Goal: Browse casually: Explore the website without a specific task or goal

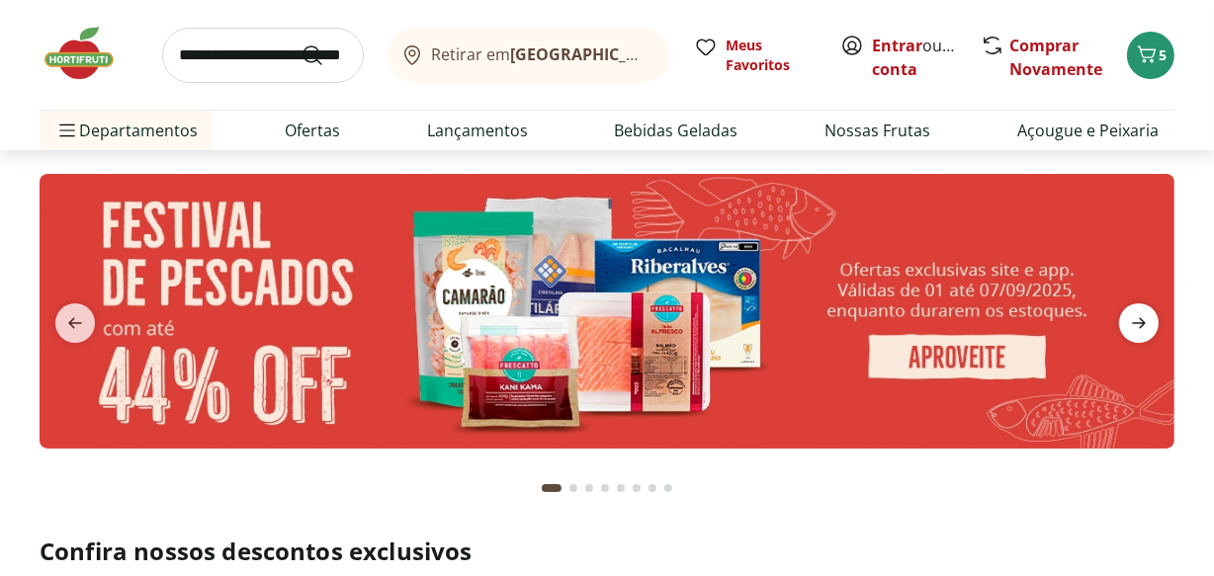
click at [1129, 326] on icon "next" at bounding box center [1139, 323] width 24 height 24
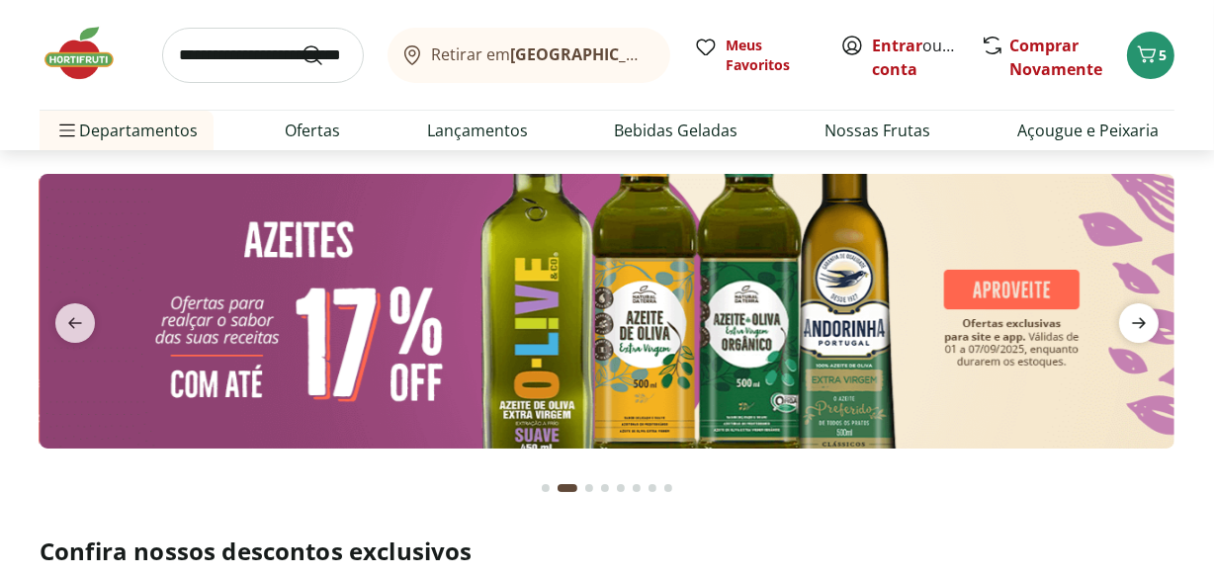
drag, startPoint x: 1131, startPoint y: 320, endPoint x: 1111, endPoint y: 326, distance: 20.6
click at [1131, 320] on icon "next" at bounding box center [1139, 323] width 24 height 24
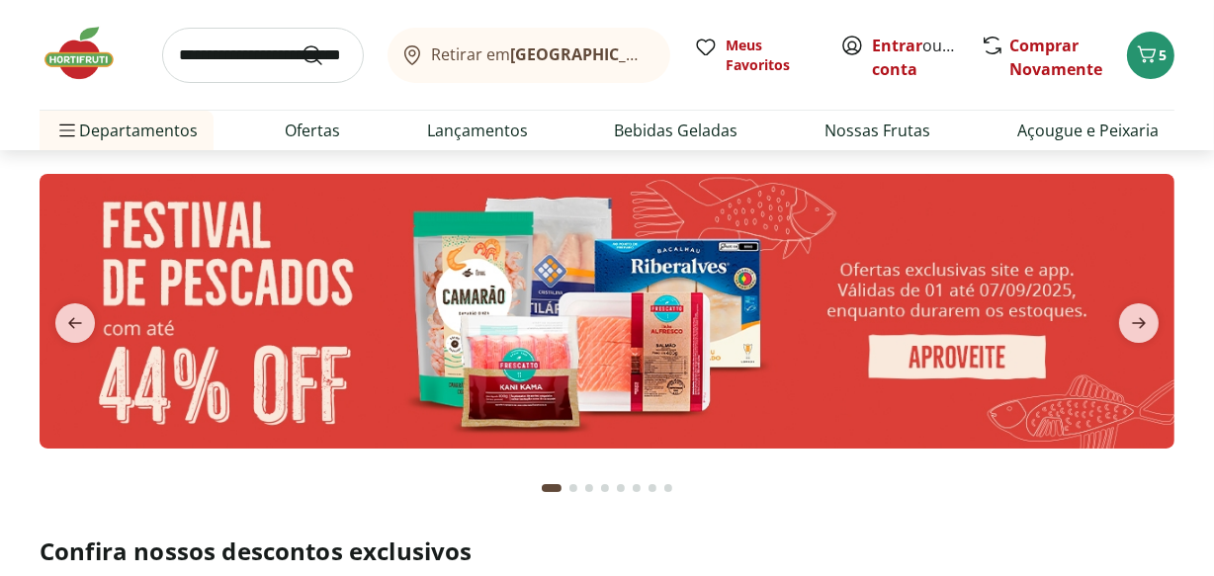
click at [1112, 327] on button "next" at bounding box center [1138, 323] width 71 height 40
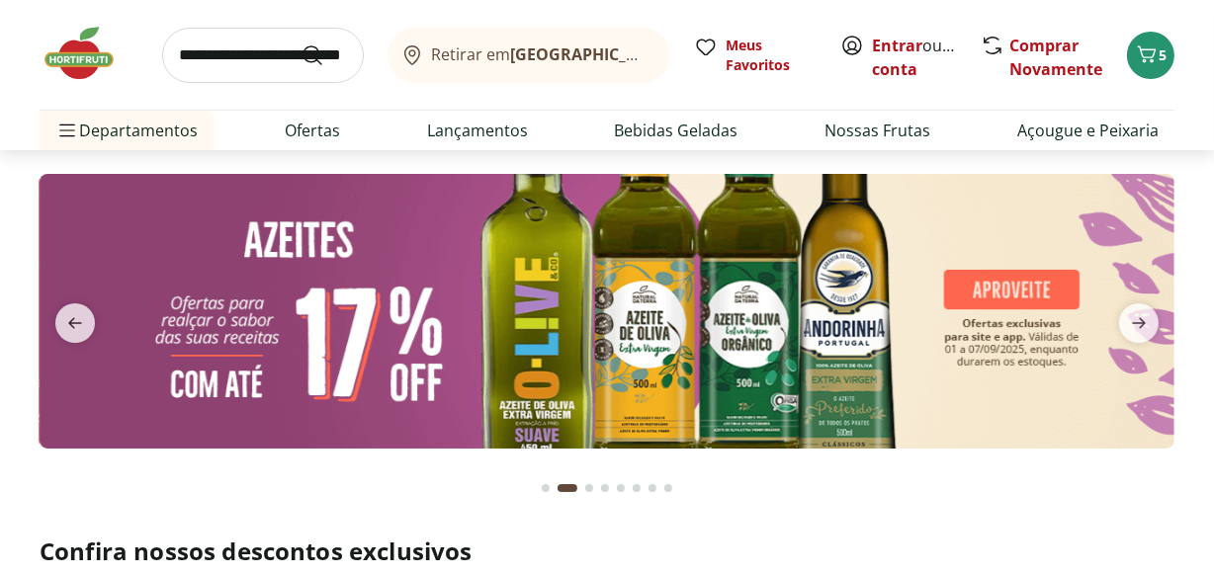
click at [1114, 328] on button "next" at bounding box center [1138, 323] width 71 height 40
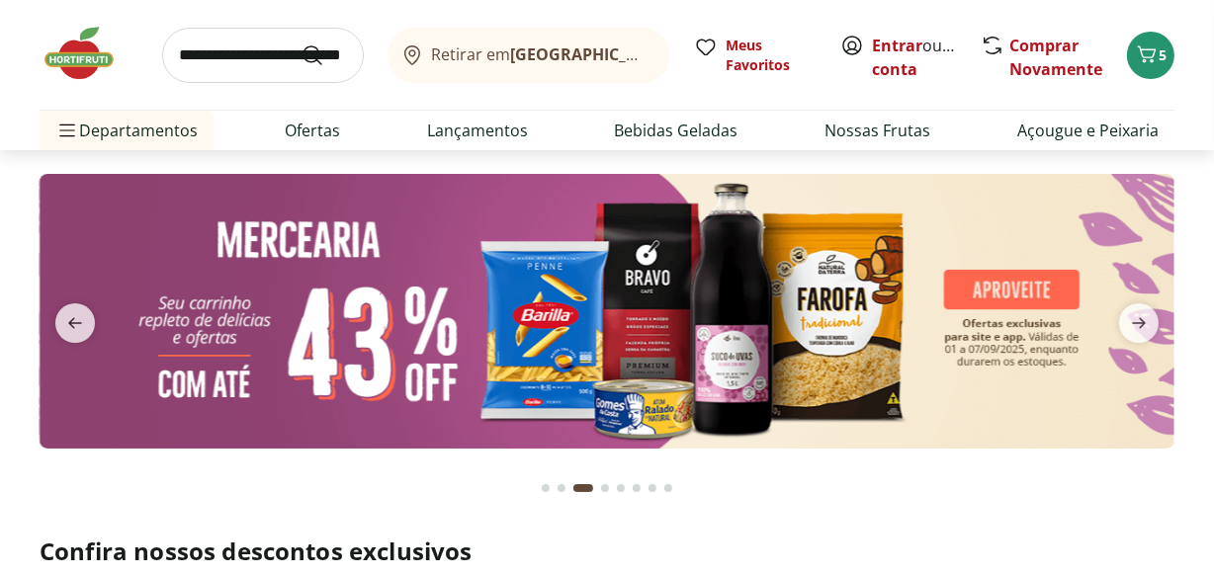
click at [978, 326] on img at bounding box center [607, 311] width 1135 height 275
select select "**********"
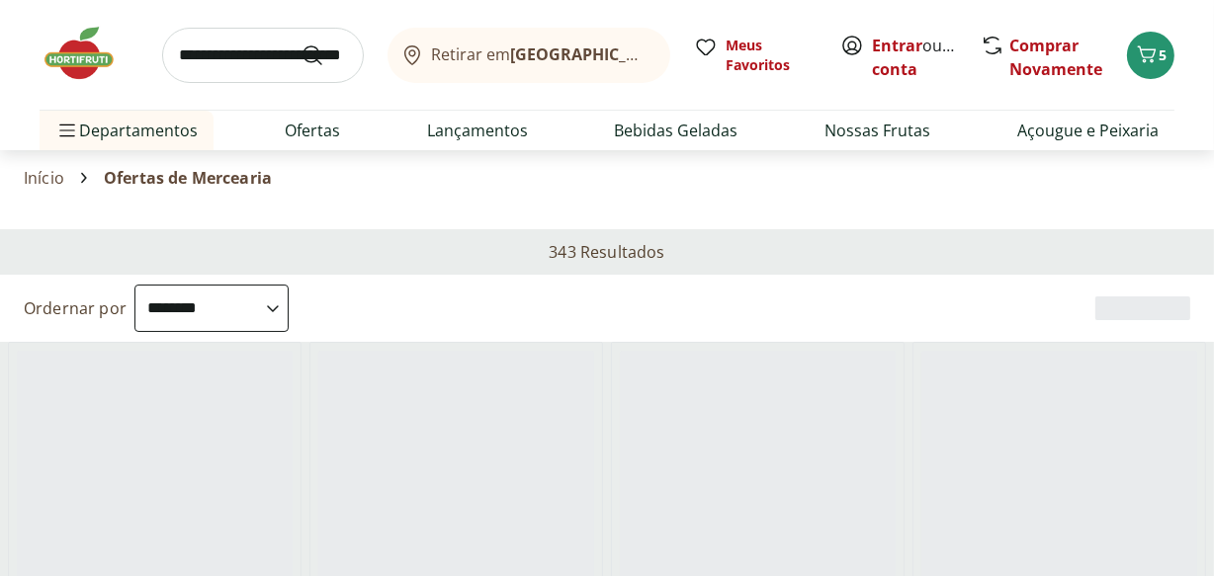
click at [55, 32] on img at bounding box center [89, 53] width 99 height 59
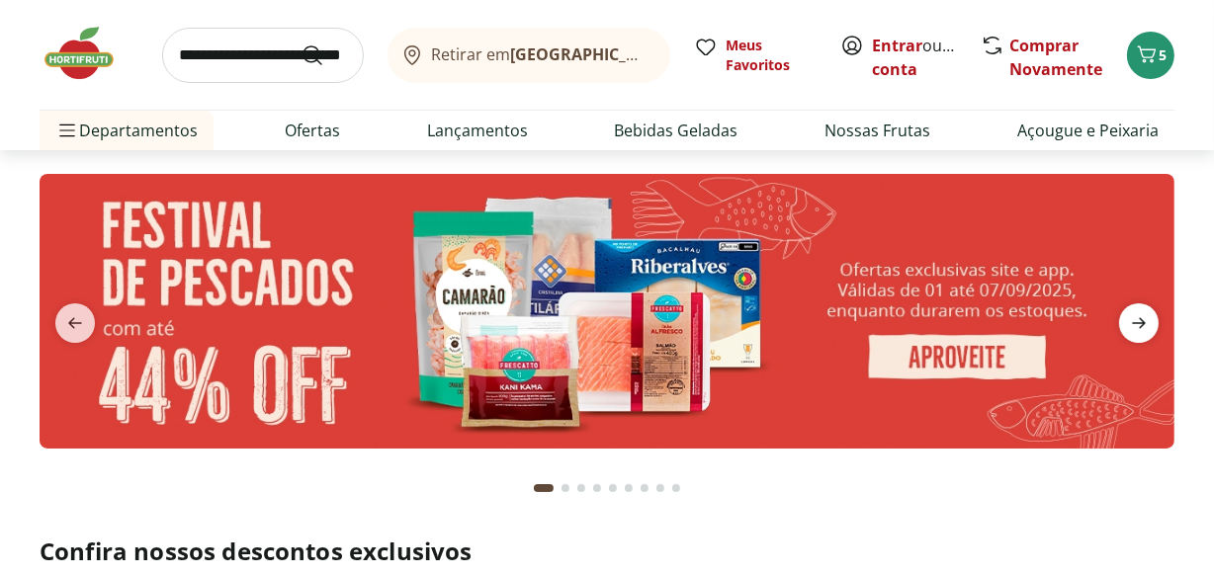
click at [1136, 313] on icon "next" at bounding box center [1139, 323] width 24 height 24
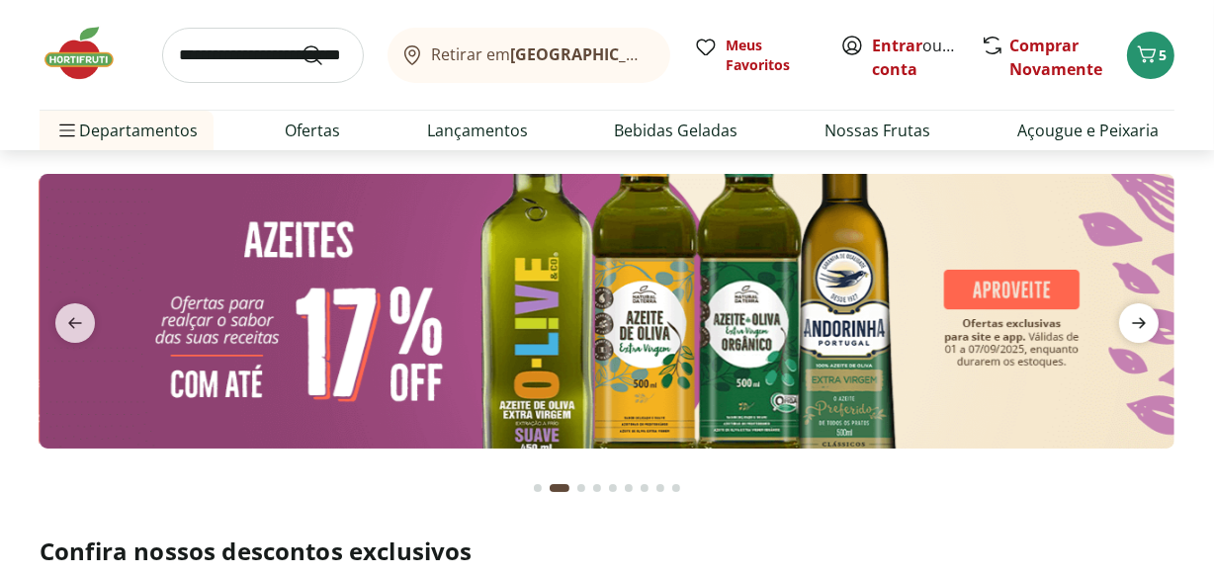
click at [1136, 313] on icon "next" at bounding box center [1139, 323] width 24 height 24
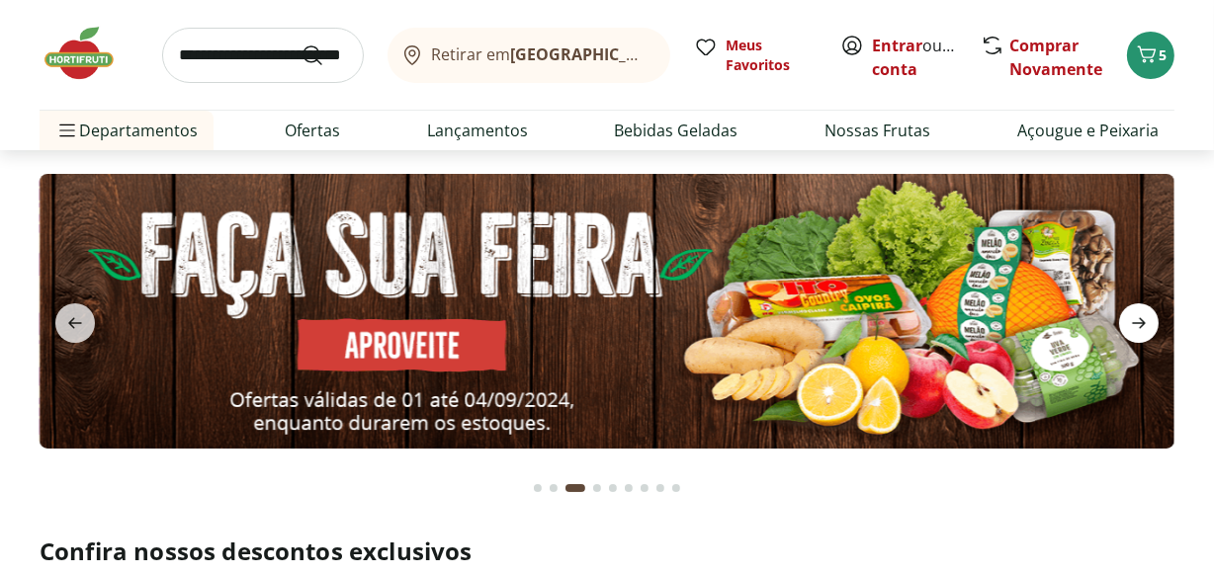
click at [1136, 313] on icon "next" at bounding box center [1139, 323] width 24 height 24
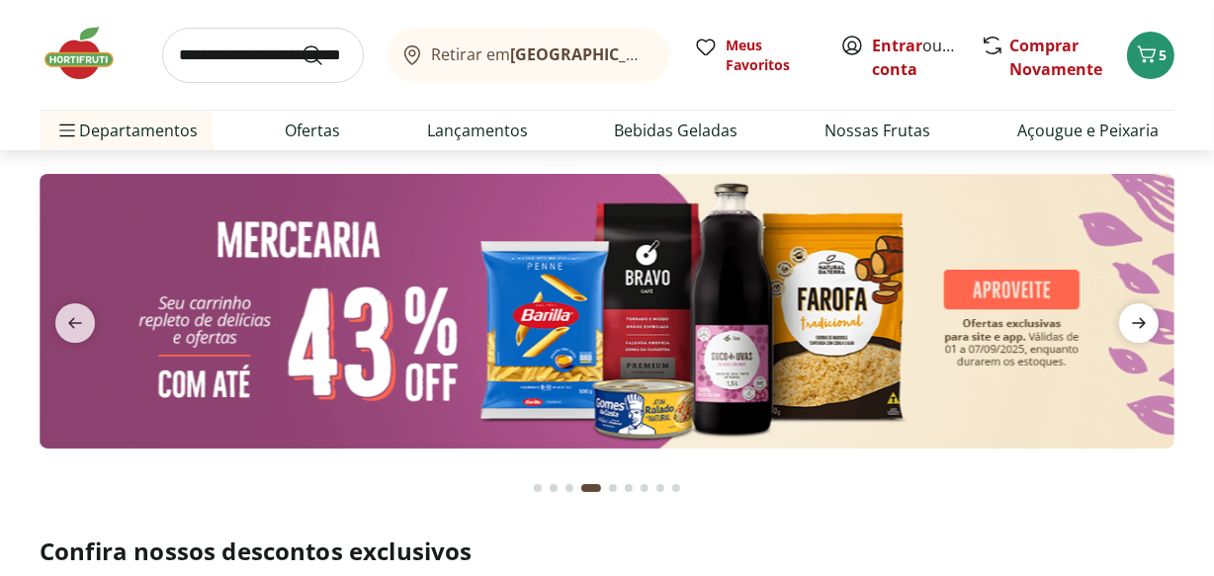
click at [1136, 313] on icon "next" at bounding box center [1139, 323] width 24 height 24
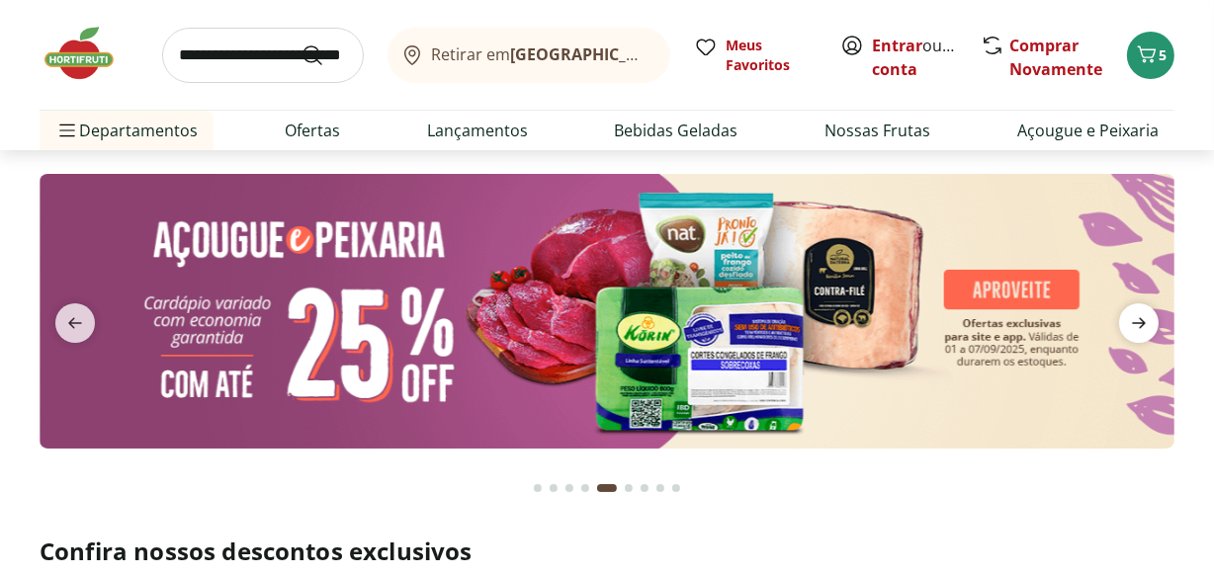
click at [1136, 313] on icon "next" at bounding box center [1139, 323] width 24 height 24
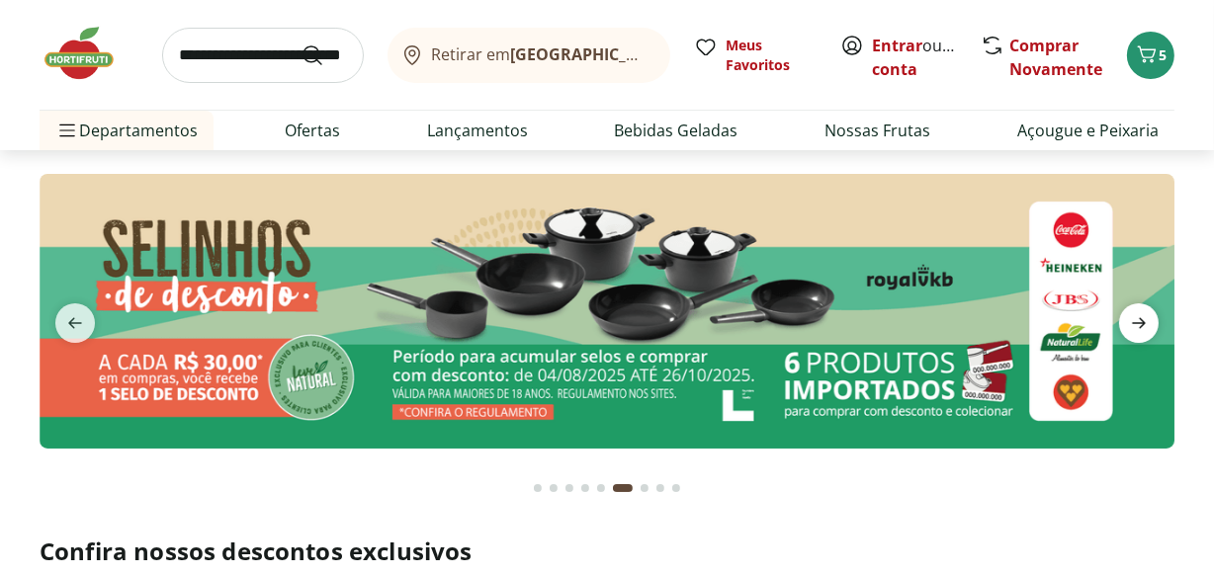
click at [1136, 313] on icon "next" at bounding box center [1139, 323] width 24 height 24
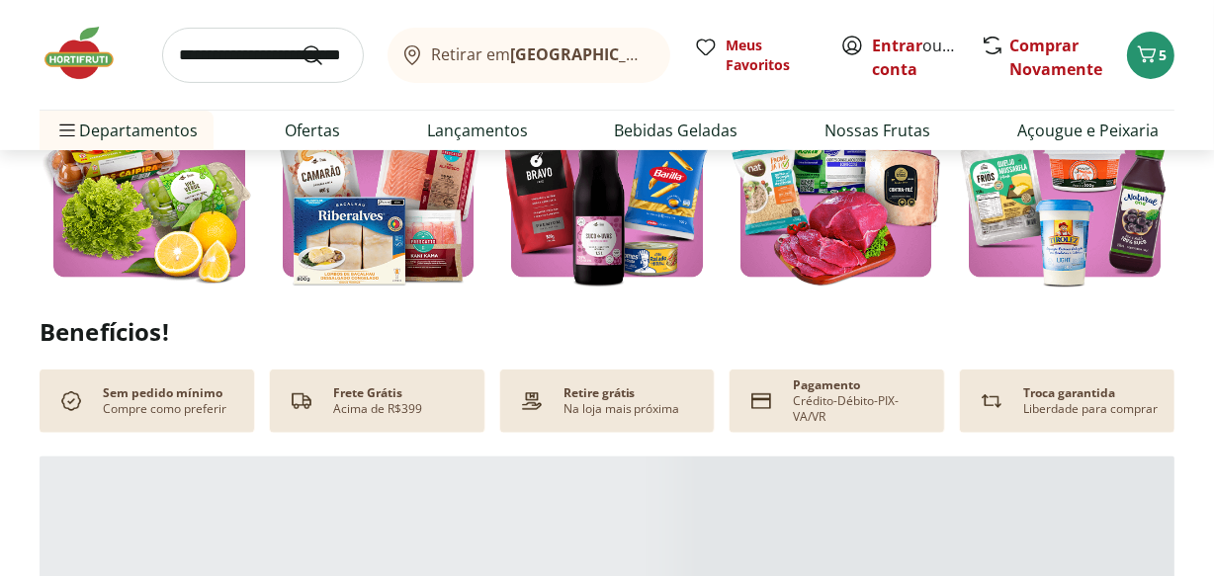
scroll to position [313, 0]
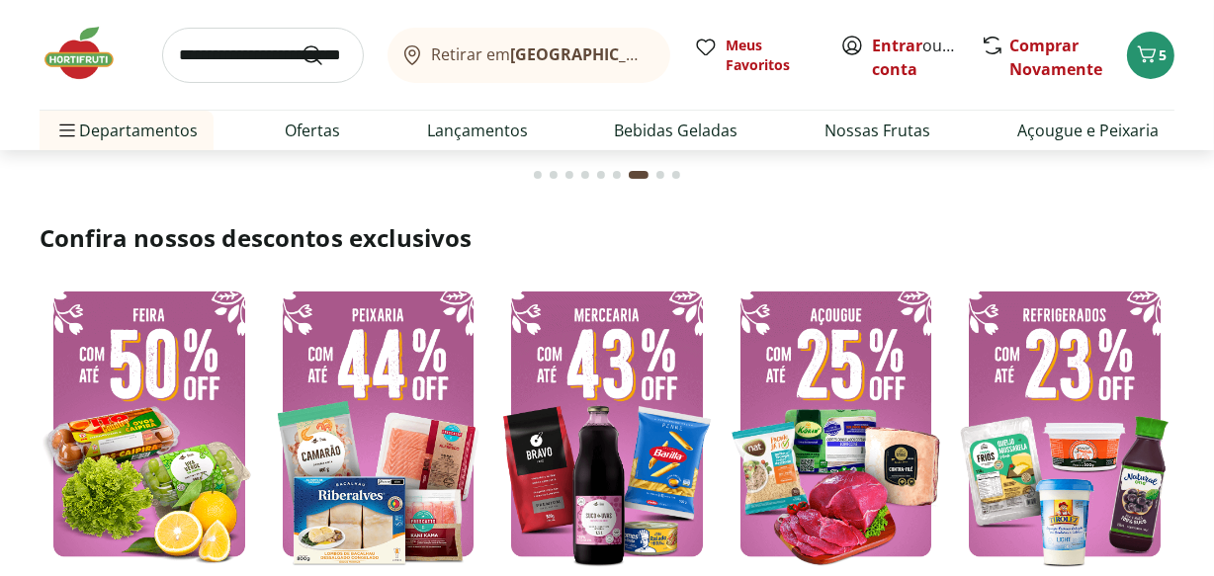
click at [1099, 327] on img at bounding box center [1064, 424] width 219 height 293
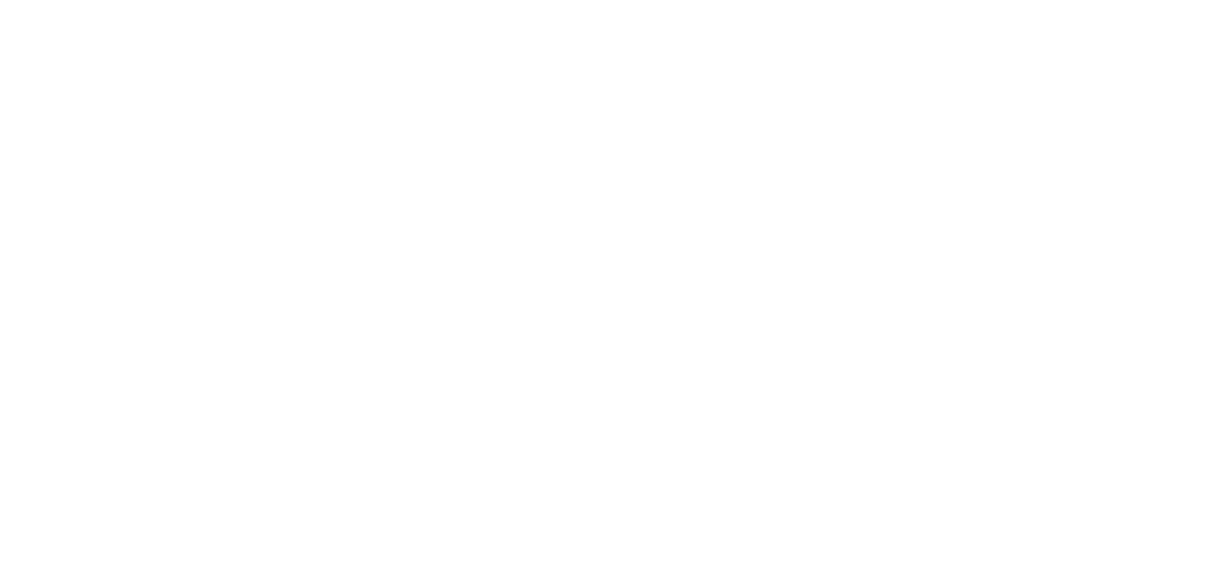
select select "**********"
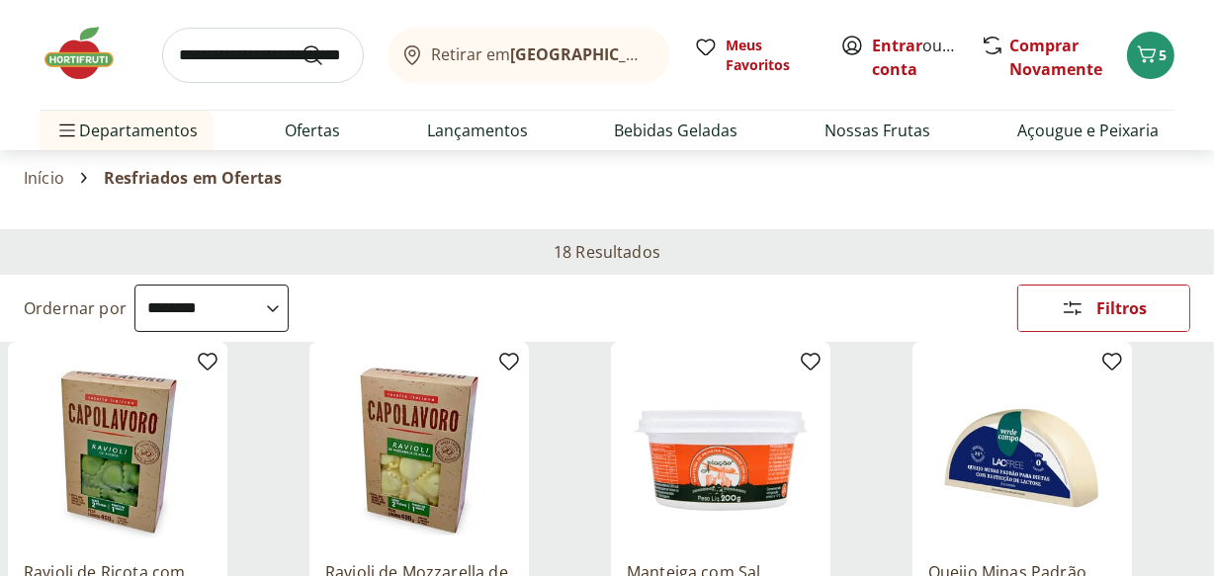
click at [90, 79] on img at bounding box center [89, 53] width 99 height 59
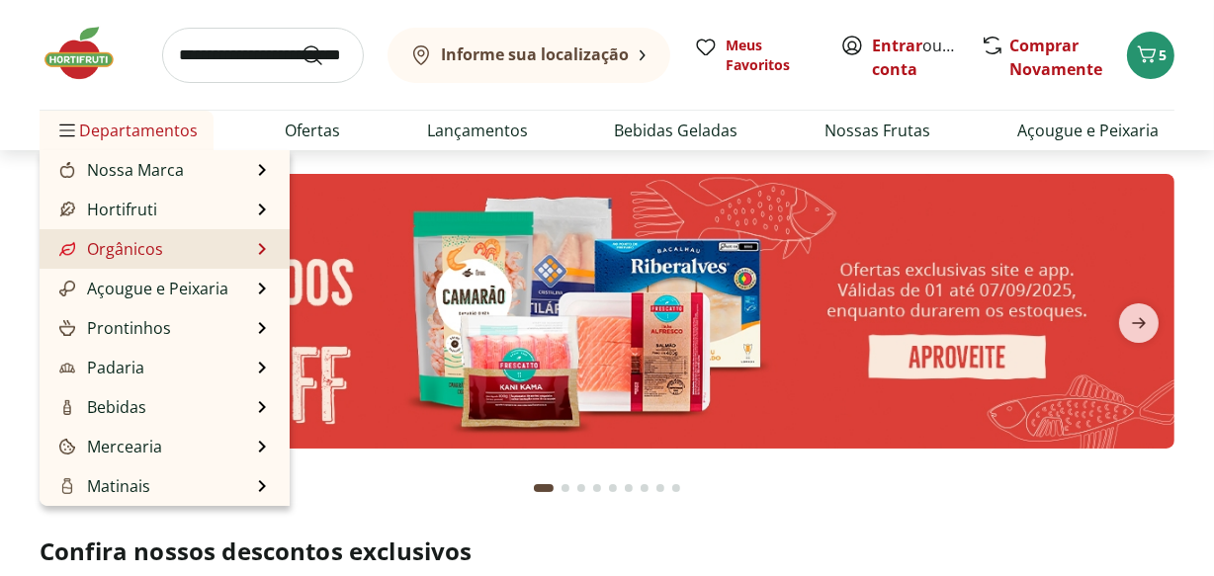
type input "*"
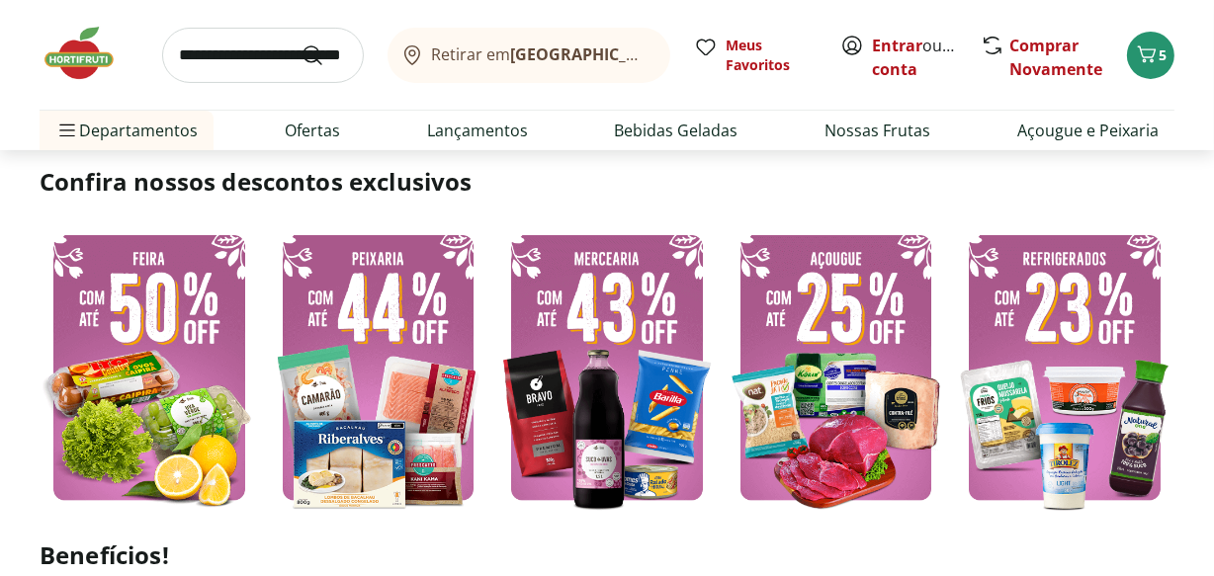
scroll to position [560, 0]
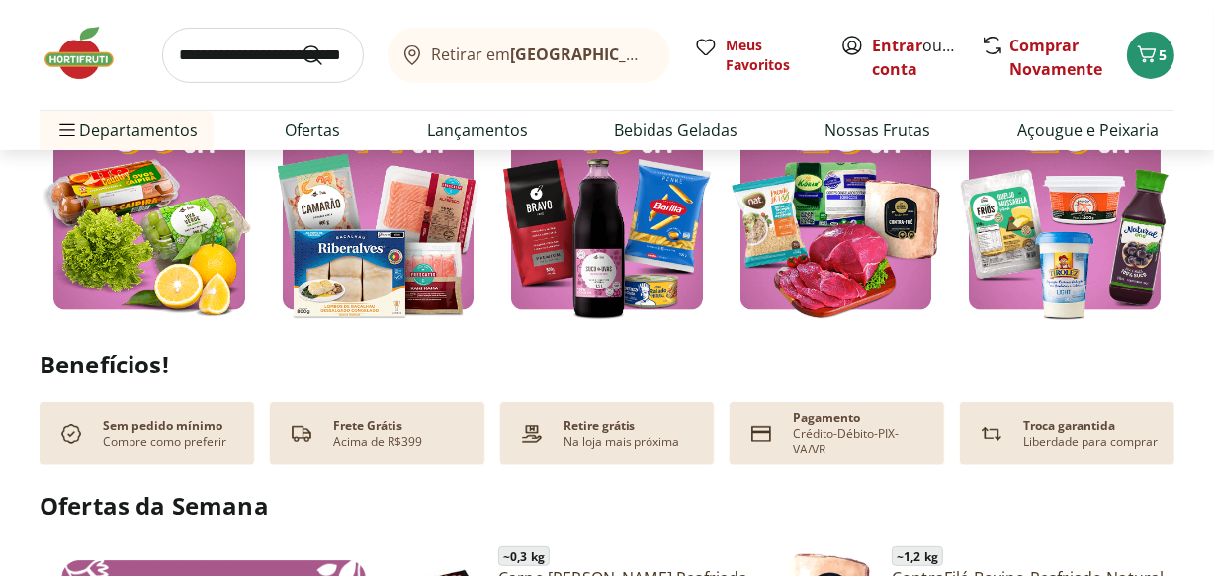
click at [888, 203] on img at bounding box center [835, 177] width 219 height 293
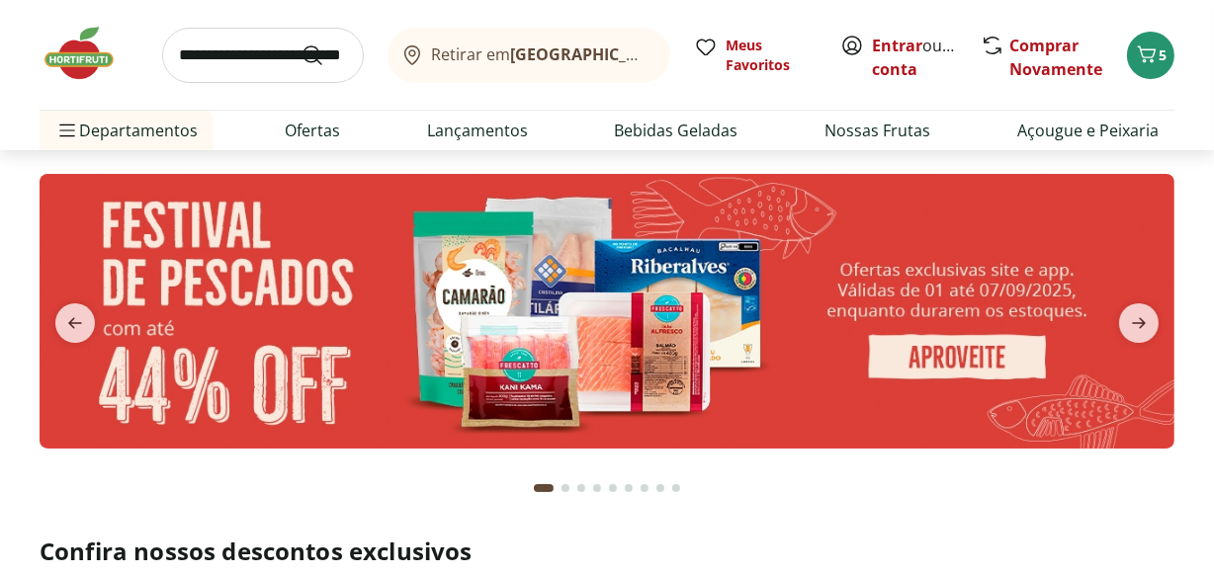
select select "**********"
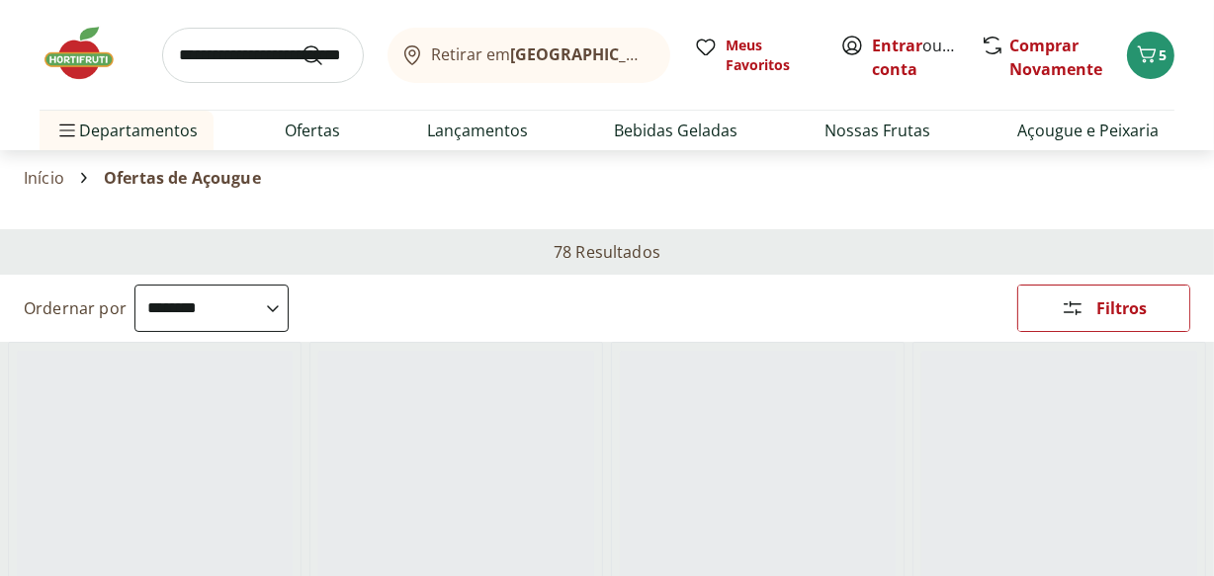
click at [79, 58] on img at bounding box center [89, 53] width 99 height 59
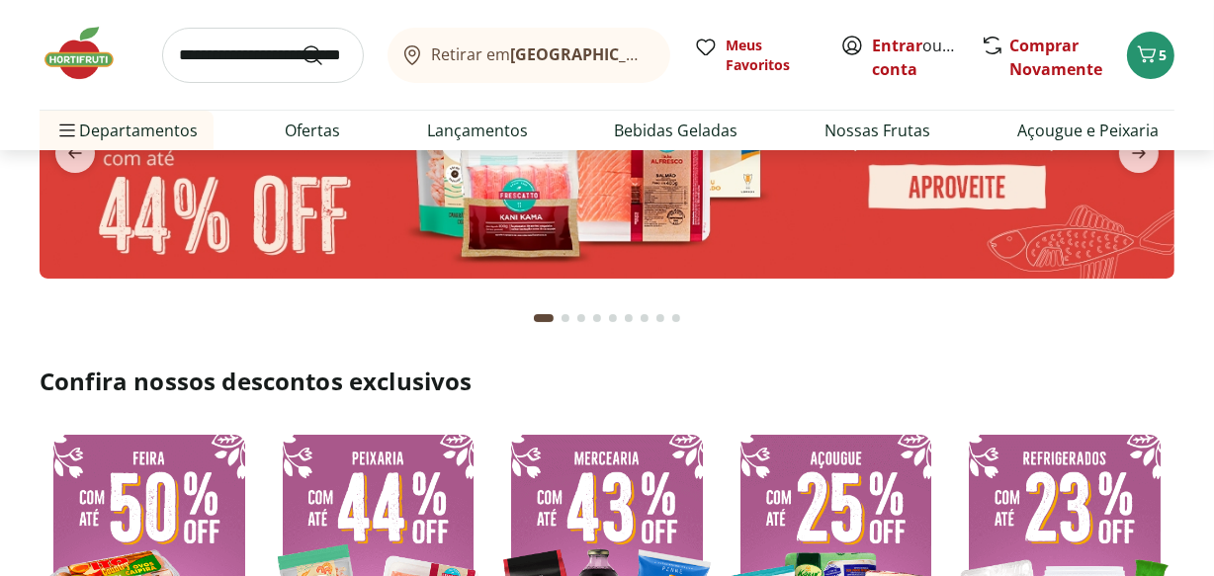
scroll to position [396, 0]
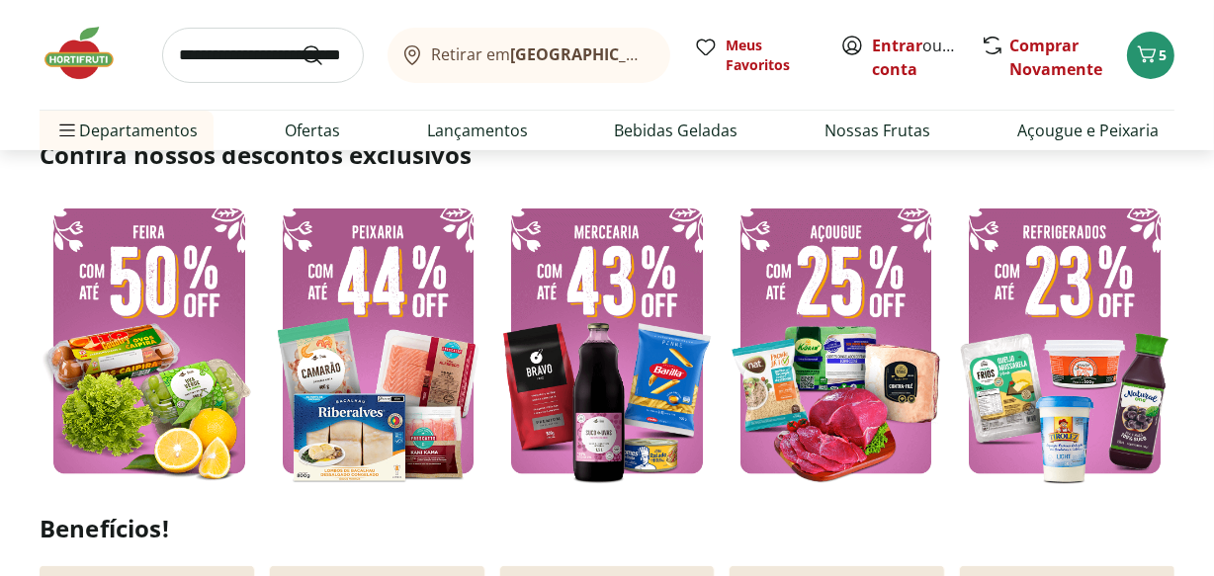
click at [637, 404] on img at bounding box center [606, 341] width 219 height 293
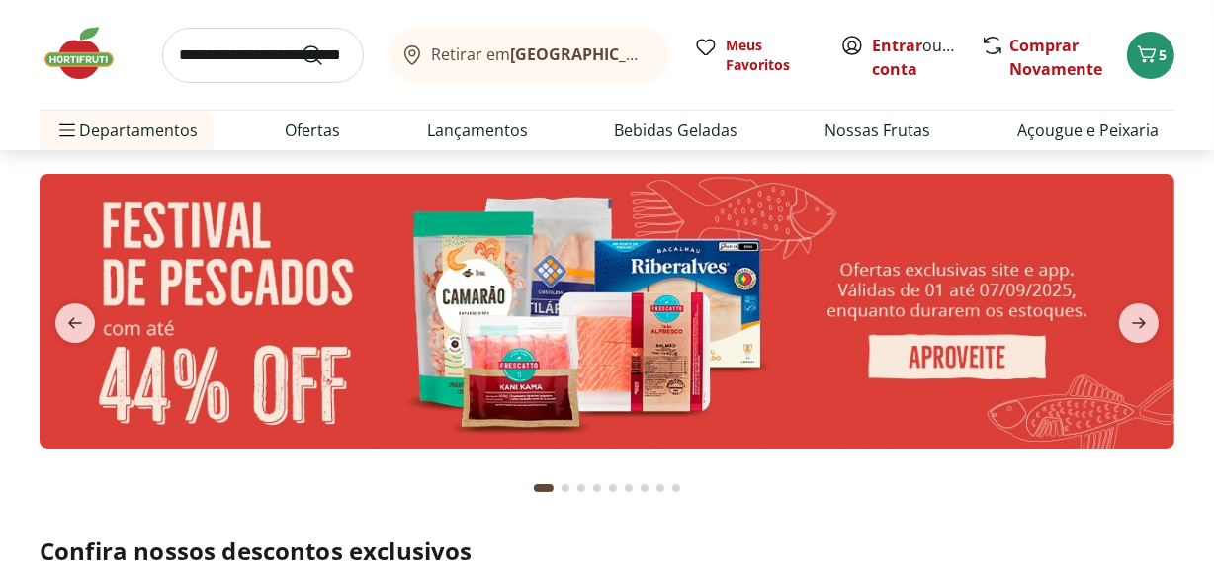
select select "**********"
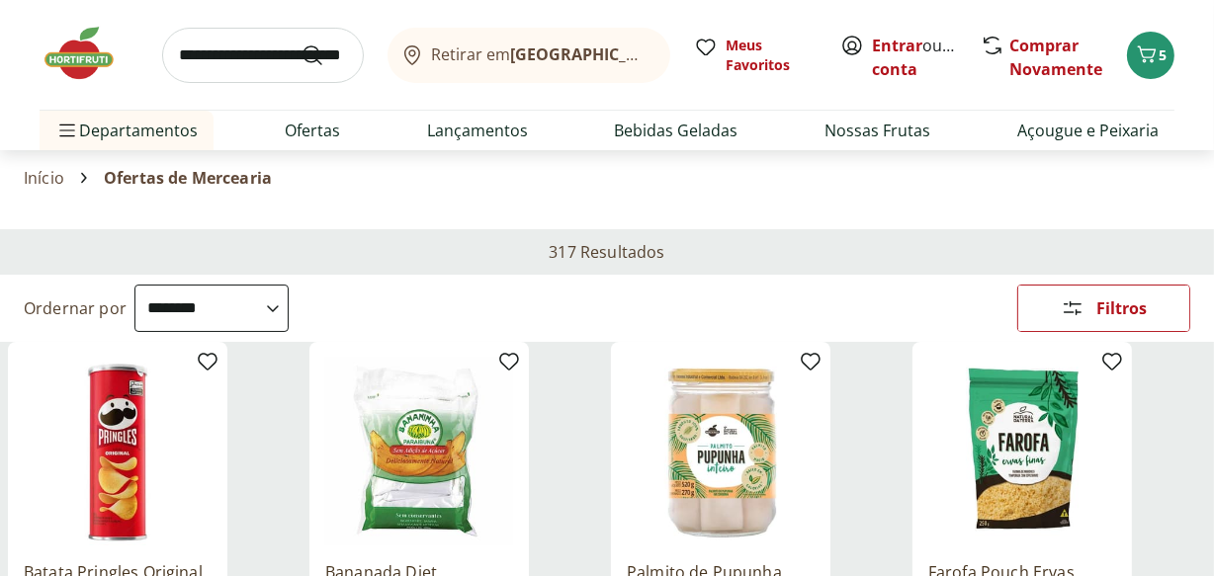
click at [72, 58] on img at bounding box center [89, 53] width 99 height 59
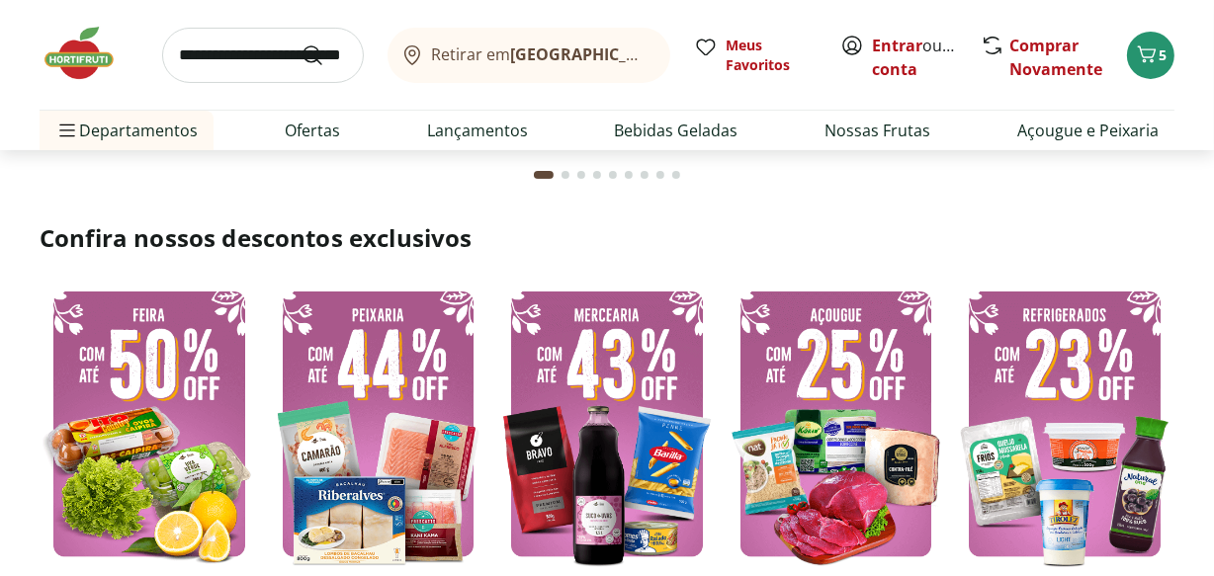
scroll to position [456, 0]
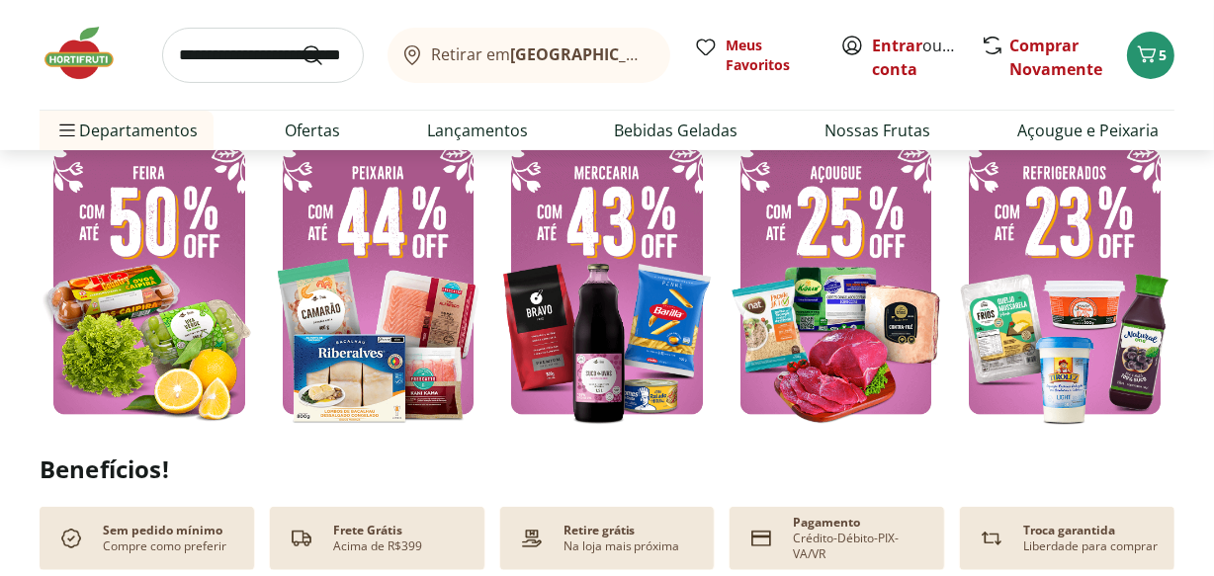
click at [398, 283] on img at bounding box center [378, 281] width 219 height 293
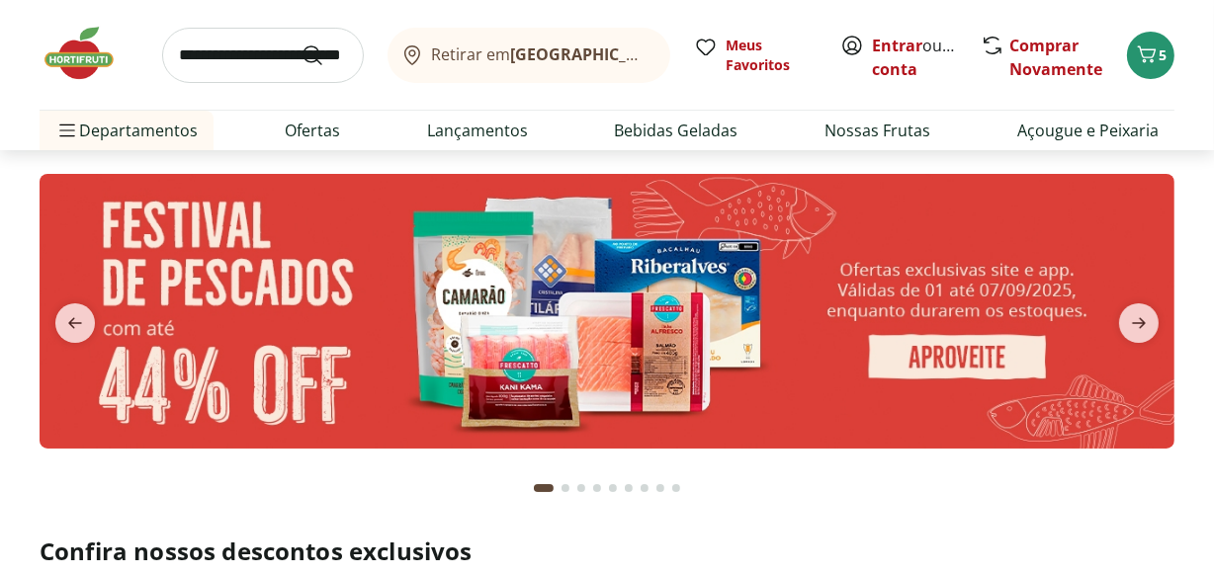
select select "**********"
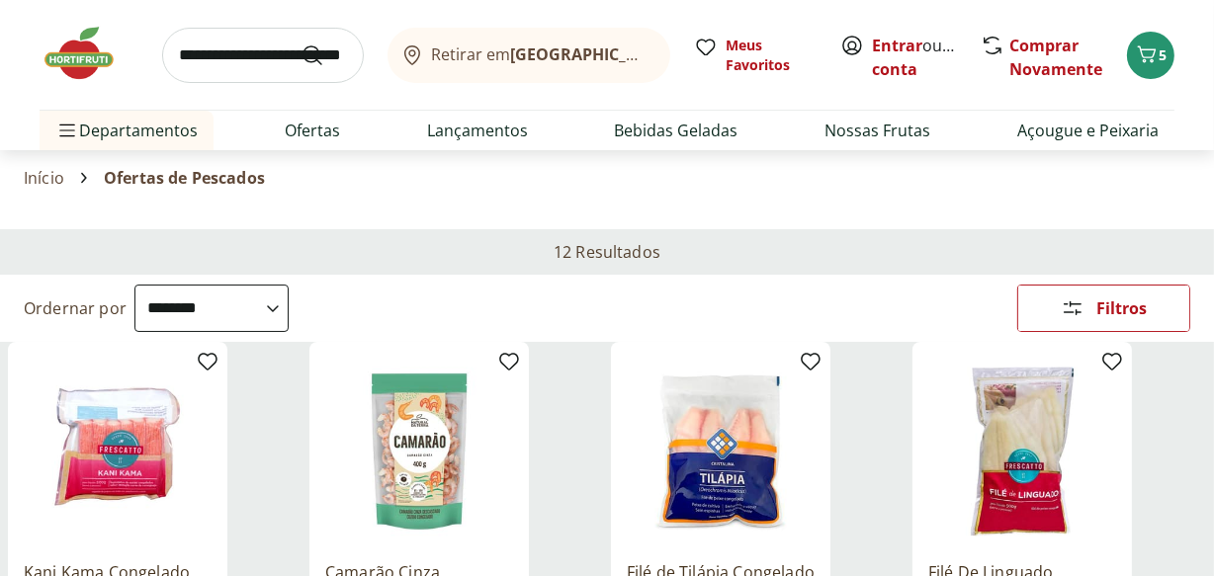
click at [67, 56] on img at bounding box center [89, 53] width 99 height 59
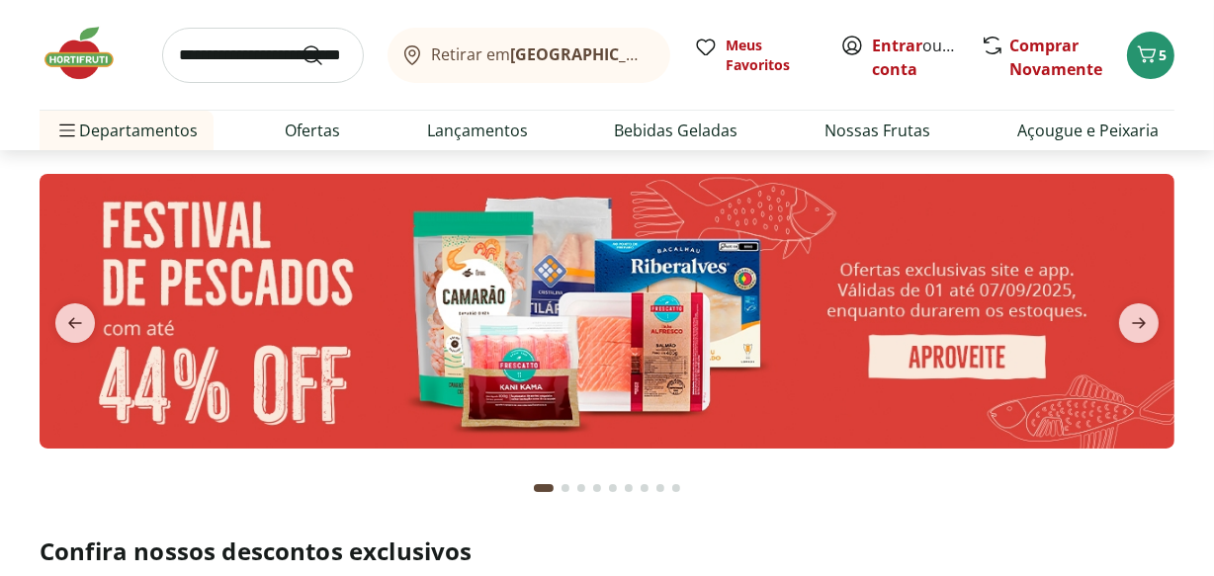
scroll to position [227, 0]
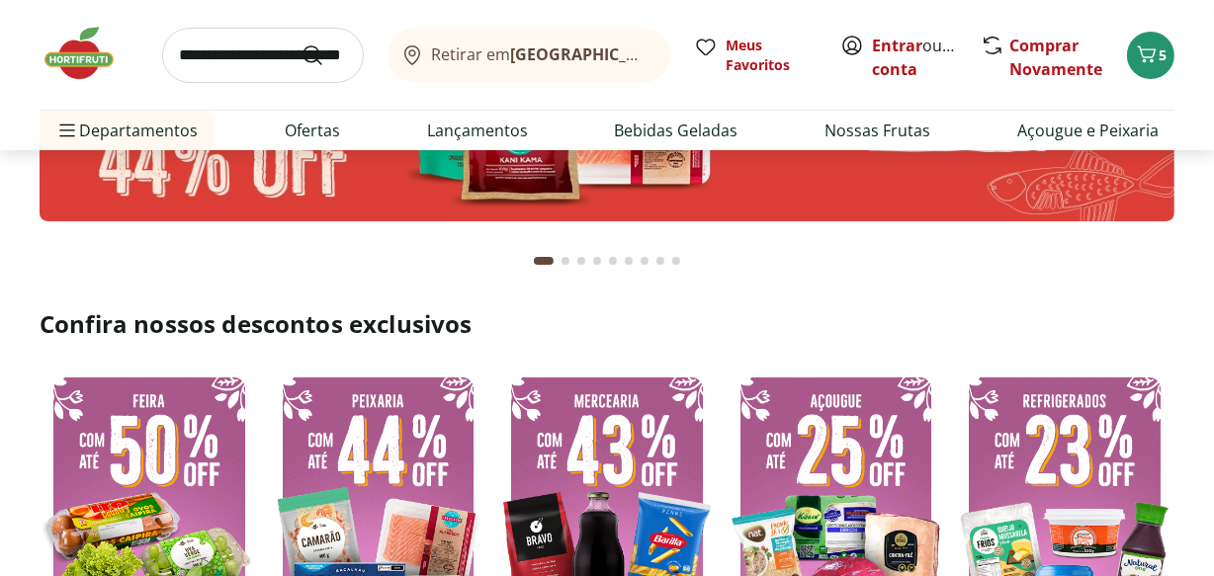
click at [130, 459] on img at bounding box center [149, 510] width 219 height 293
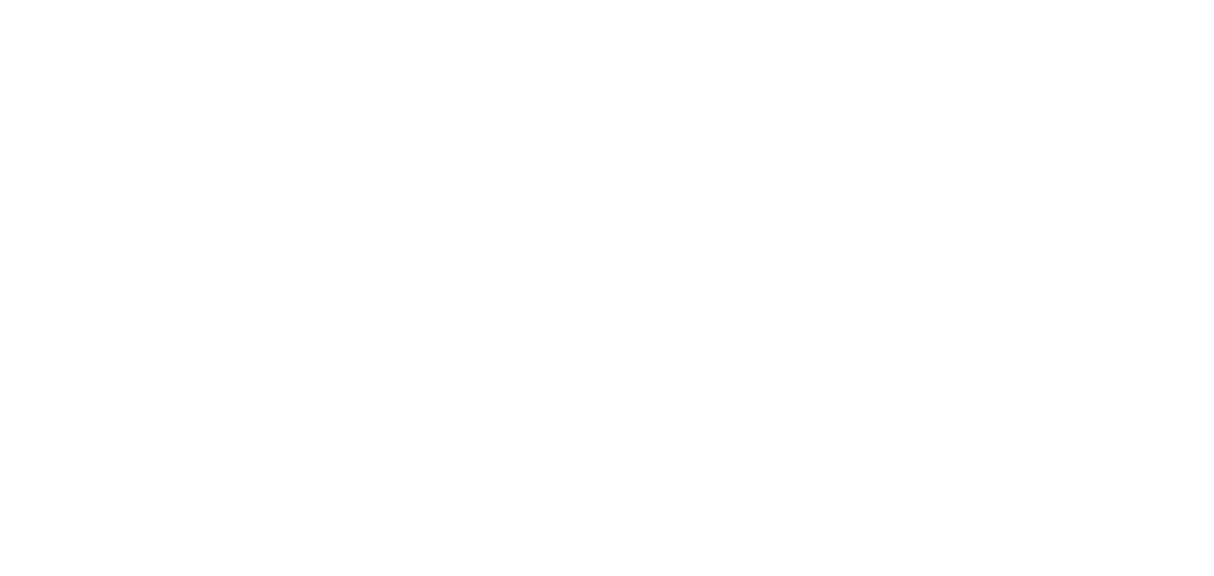
select select "**********"
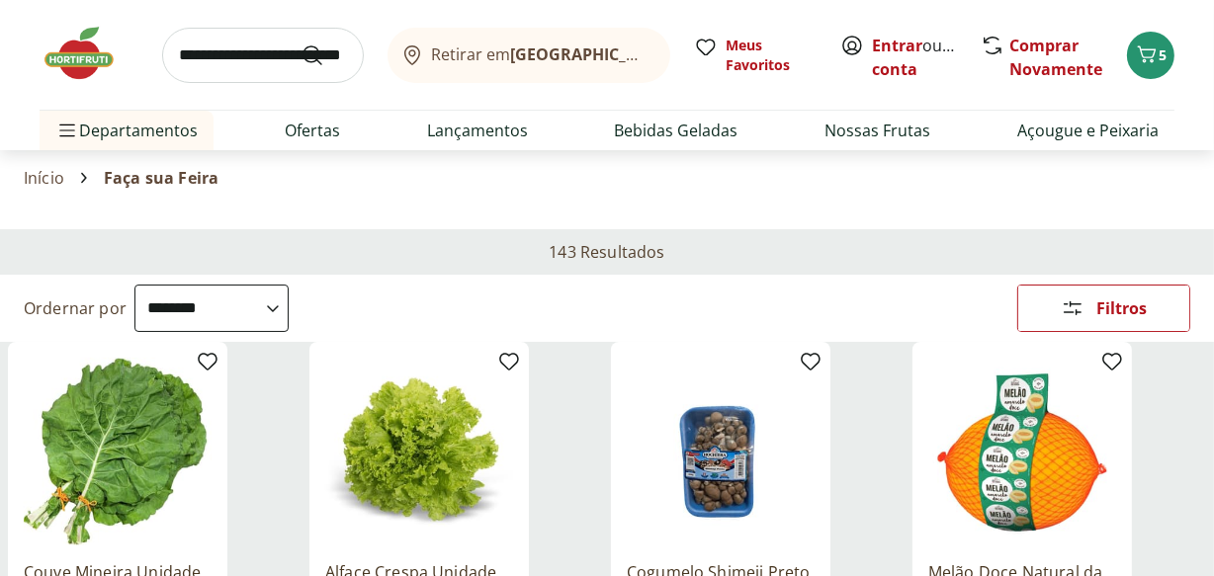
click at [76, 50] on img at bounding box center [89, 53] width 99 height 59
